Goal: Task Accomplishment & Management: Manage account settings

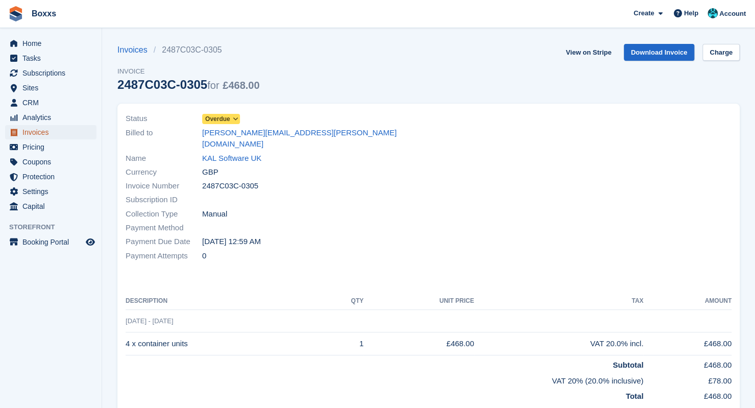
click at [47, 134] on span "Invoices" at bounding box center [52, 132] width 61 height 14
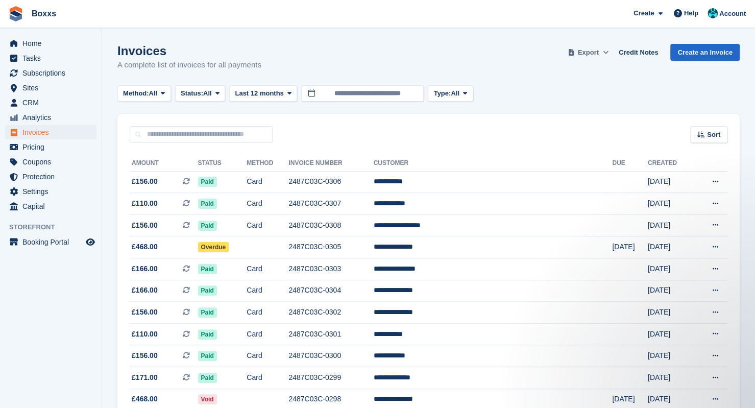
click at [597, 53] on span "Export" at bounding box center [588, 52] width 21 height 10
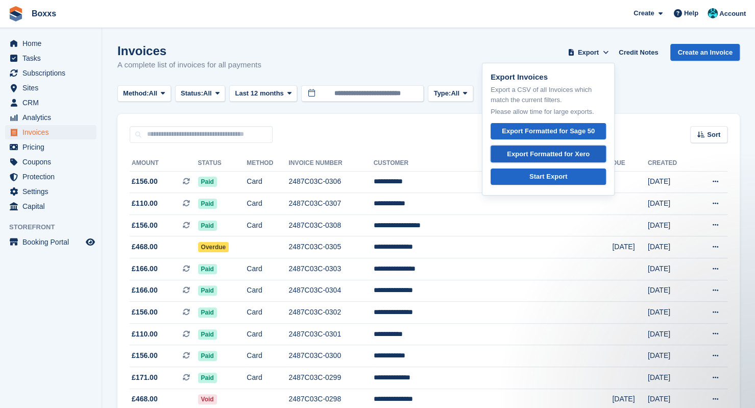
click at [546, 152] on div "Export Formatted for Xero" at bounding box center [548, 154] width 83 height 10
drag, startPoint x: 168, startPoint y: 135, endPoint x: 164, endPoint y: 130, distance: 6.5
click at [168, 135] on input "text" at bounding box center [201, 134] width 143 height 17
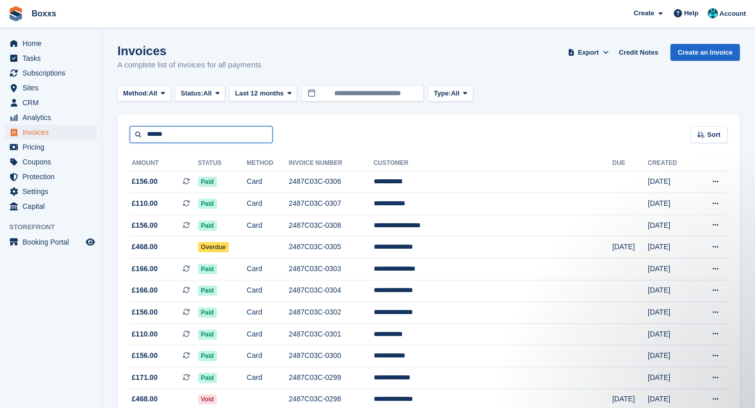
type input "******"
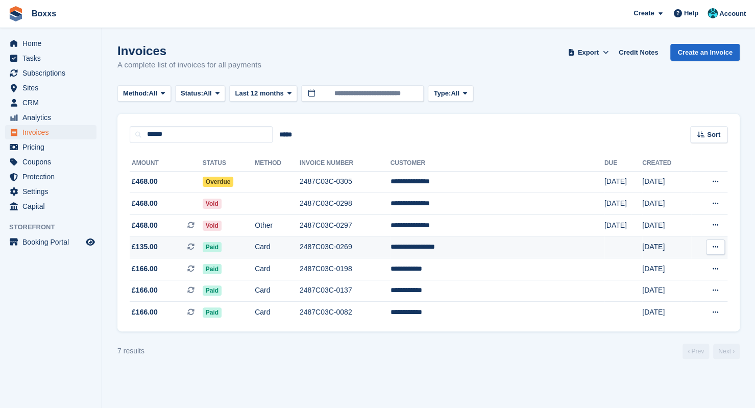
click at [370, 250] on td "2487C03C-0269" at bounding box center [345, 247] width 91 height 22
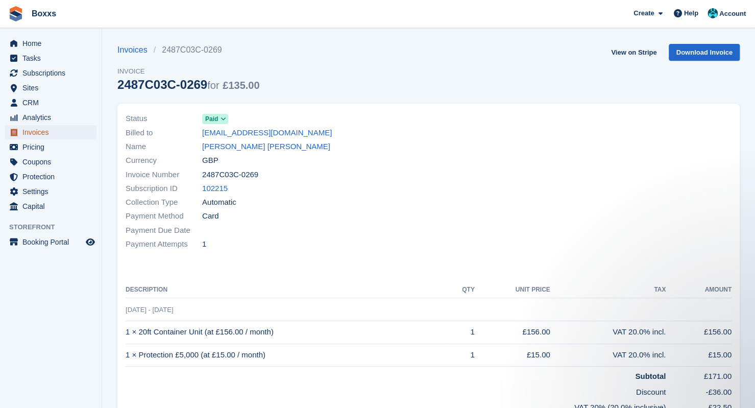
drag, startPoint x: 39, startPoint y: 134, endPoint x: 73, endPoint y: 136, distance: 34.3
click at [39, 134] on span "Invoices" at bounding box center [52, 132] width 61 height 14
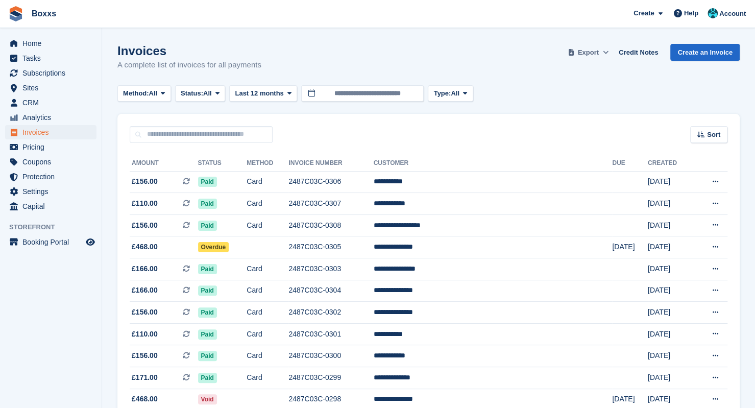
click at [593, 54] on span "Export" at bounding box center [588, 52] width 21 height 10
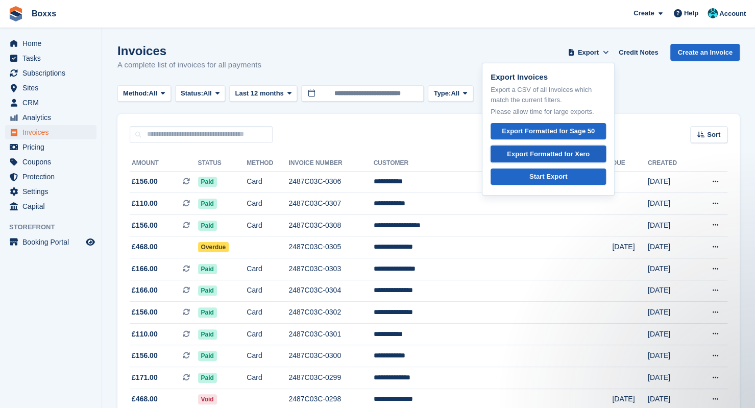
click at [539, 148] on link "Export Formatted for Xero" at bounding box center [547, 153] width 115 height 17
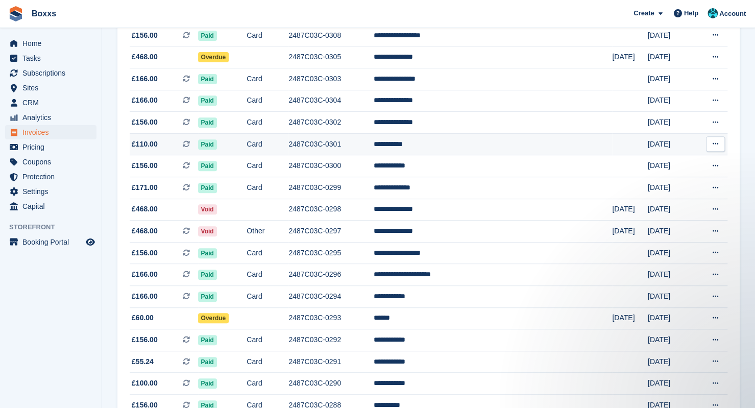
scroll to position [204, 0]
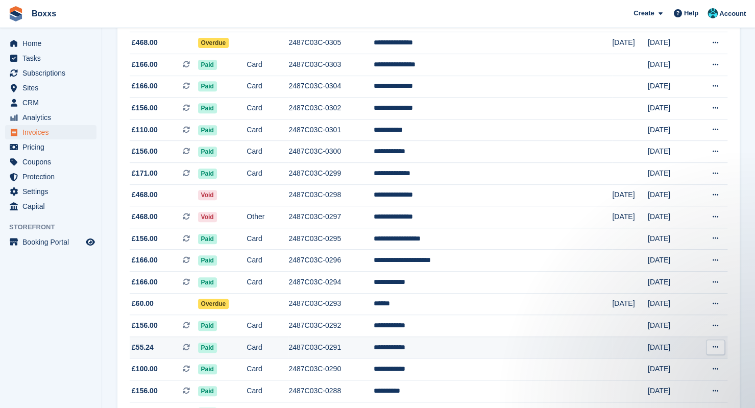
click at [288, 350] on td "Card" at bounding box center [268, 347] width 42 height 22
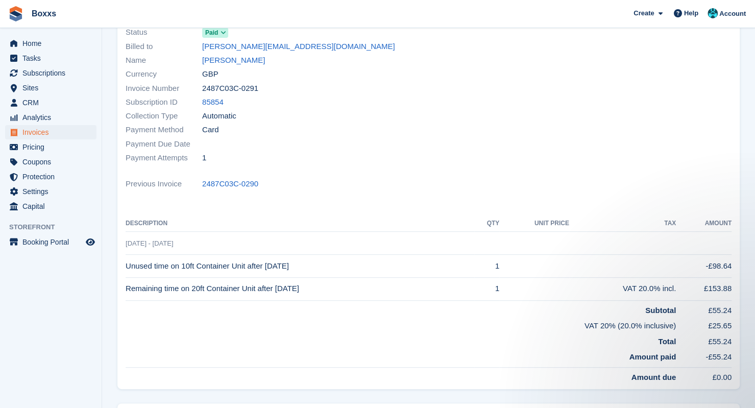
scroll to position [102, 0]
